Goal: Task Accomplishment & Management: Complete application form

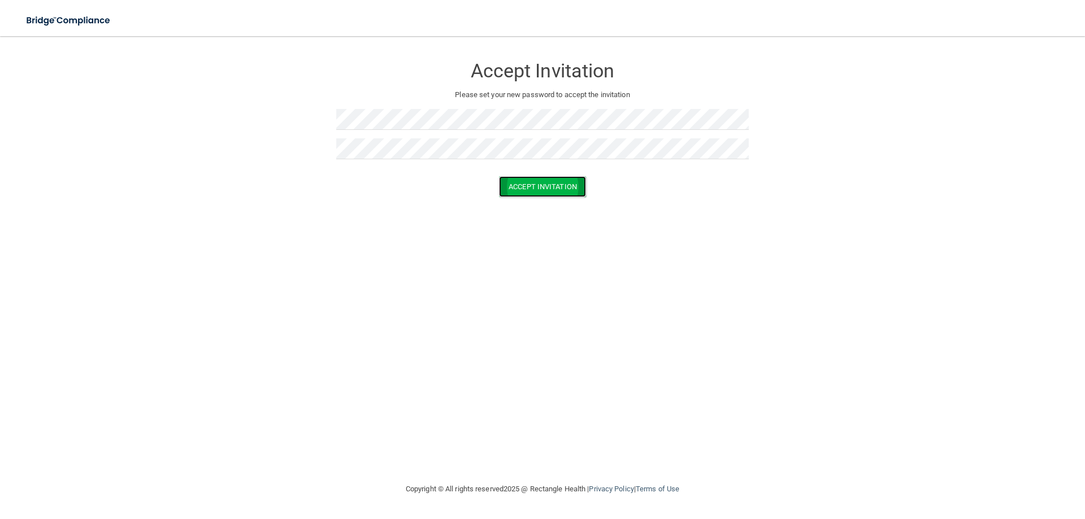
click at [557, 188] on button "Accept Invitation" at bounding box center [542, 186] width 87 height 21
click at [567, 200] on button "Accept Invitation" at bounding box center [542, 203] width 87 height 21
click at [599, 220] on form "Accept Invitation Please set your new password to accept the invitation Token i…" at bounding box center [543, 137] width 1040 height 180
click at [558, 194] on button "Accept Invitation" at bounding box center [542, 186] width 87 height 21
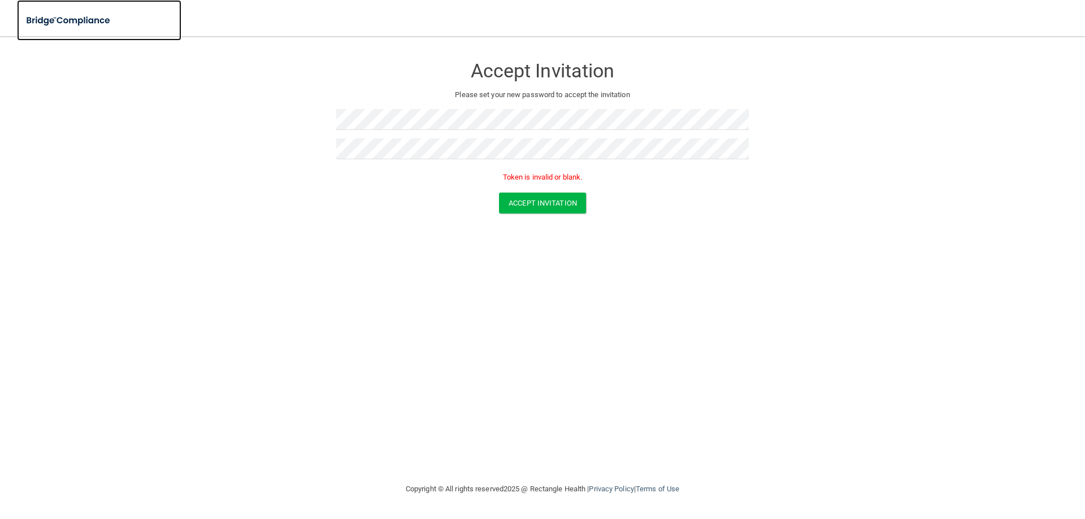
click at [81, 18] on img at bounding box center [69, 20] width 104 height 23
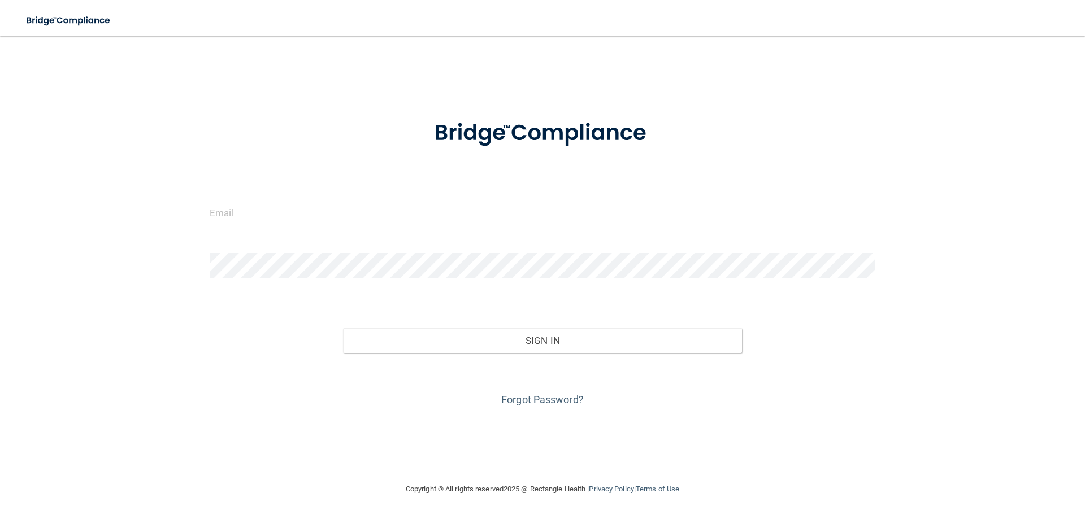
click at [478, 198] on form "Invalid email/password. You don't have permission to access that page. Sign In …" at bounding box center [543, 256] width 666 height 305
click at [454, 206] on input "email" at bounding box center [543, 212] width 666 height 25
type input "[EMAIL_ADDRESS][DOMAIN_NAME]"
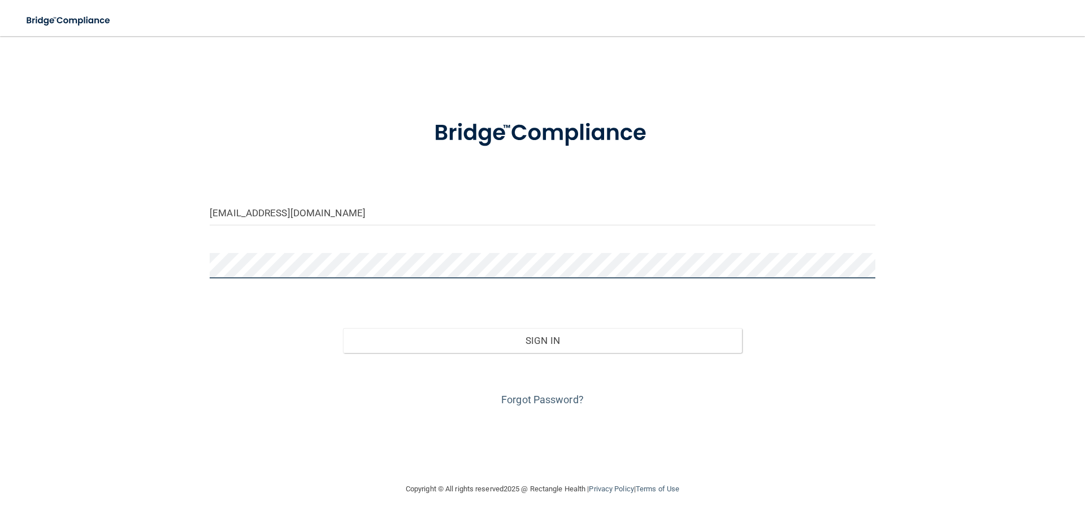
click at [343, 328] on button "Sign In" at bounding box center [543, 340] width 400 height 25
